Goal: Information Seeking & Learning: Learn about a topic

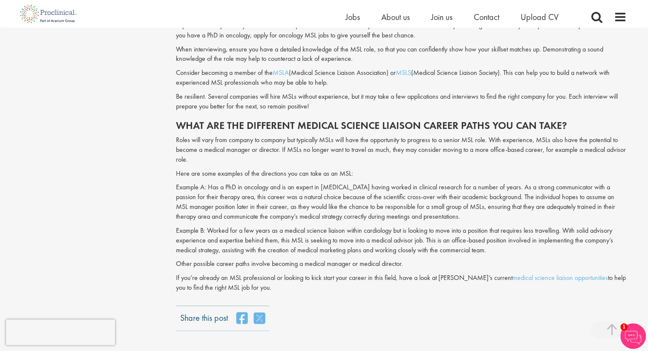
scroll to position [852, 0]
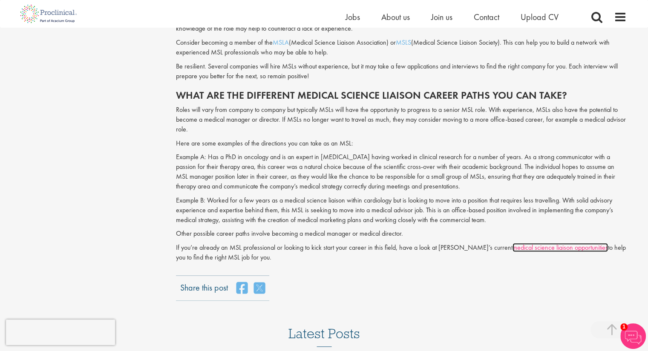
click at [512, 250] on link "medical science liaison opportunities" at bounding box center [559, 247] width 95 height 9
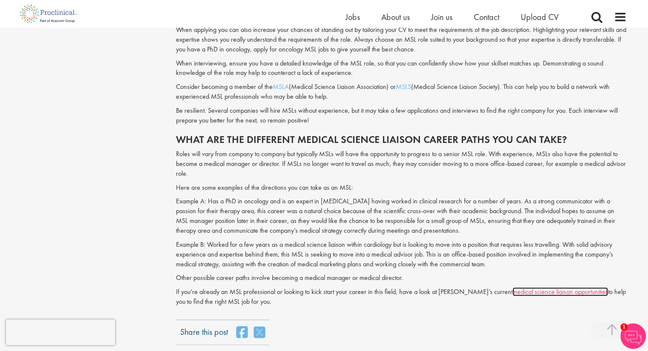
scroll to position [724, 0]
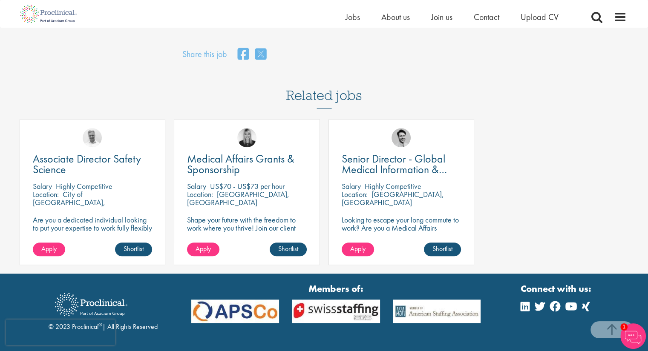
scroll to position [639, 0]
